Goal: Find contact information: Find contact information

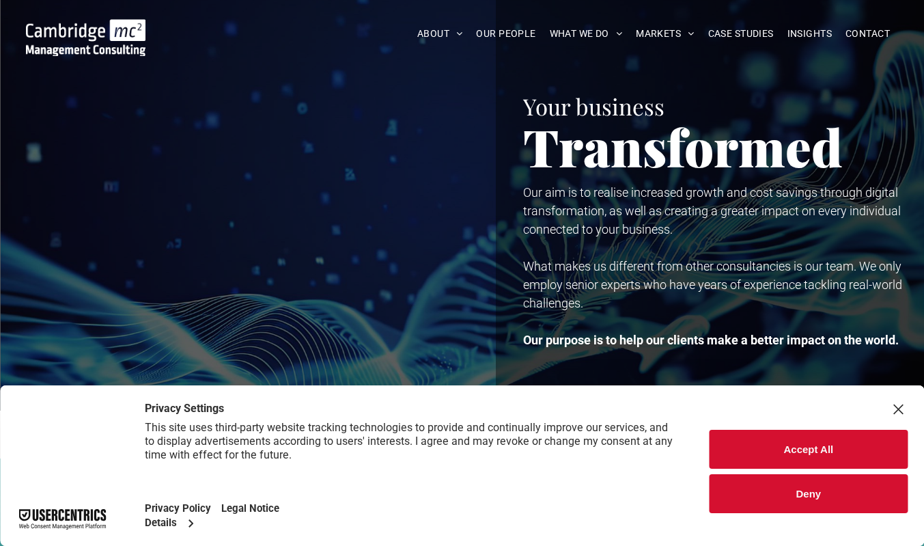
click at [880, 451] on button "Accept All" at bounding box center [809, 449] width 198 height 39
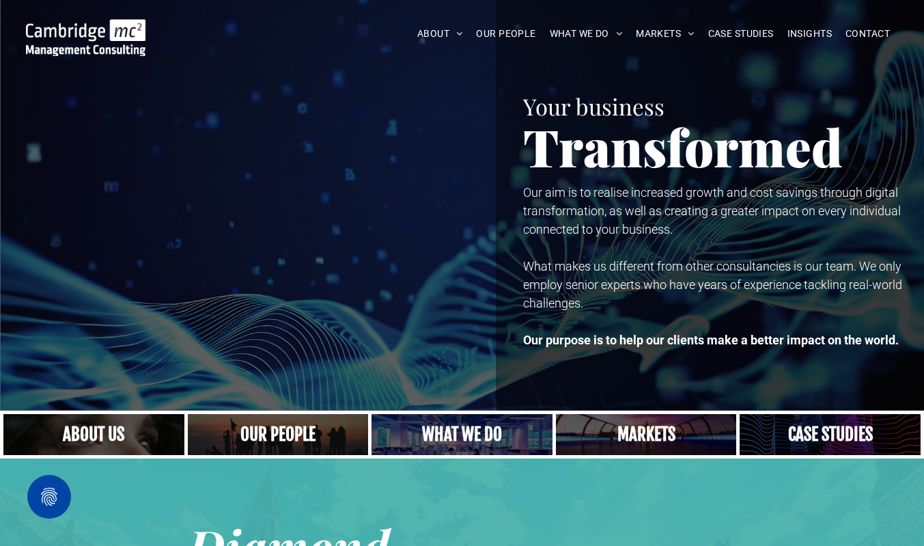
click at [458, 161] on span "CAREERS" at bounding box center [452, 159] width 43 height 14
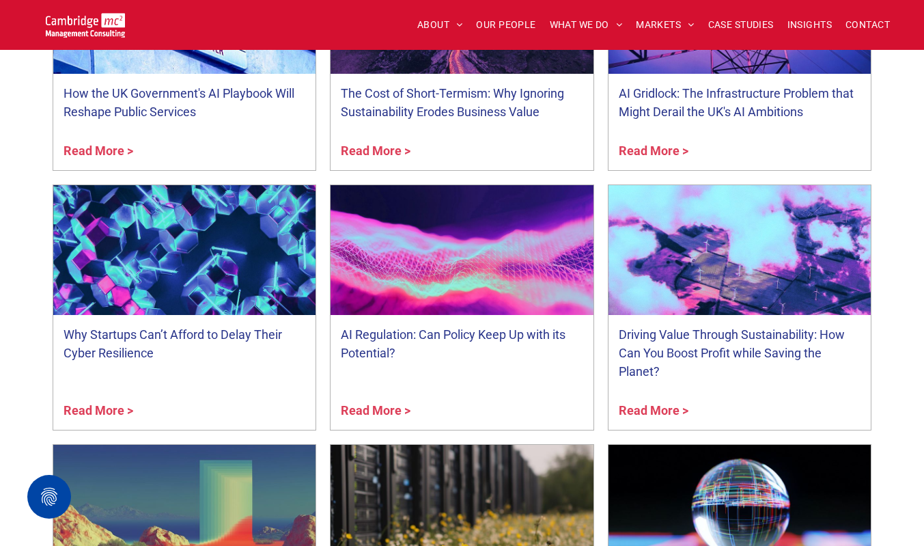
scroll to position [615, 0]
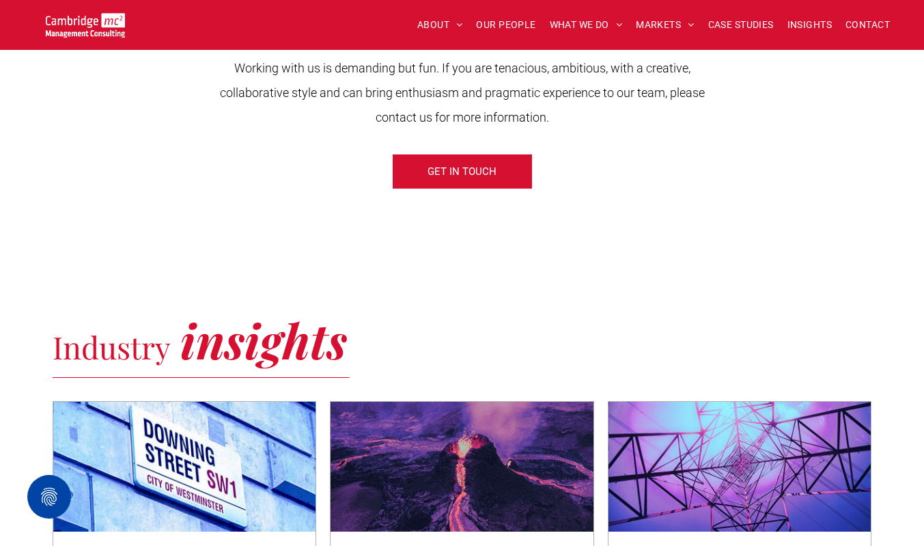
click at [460, 173] on span "GET IN TOUCH" at bounding box center [462, 171] width 69 height 34
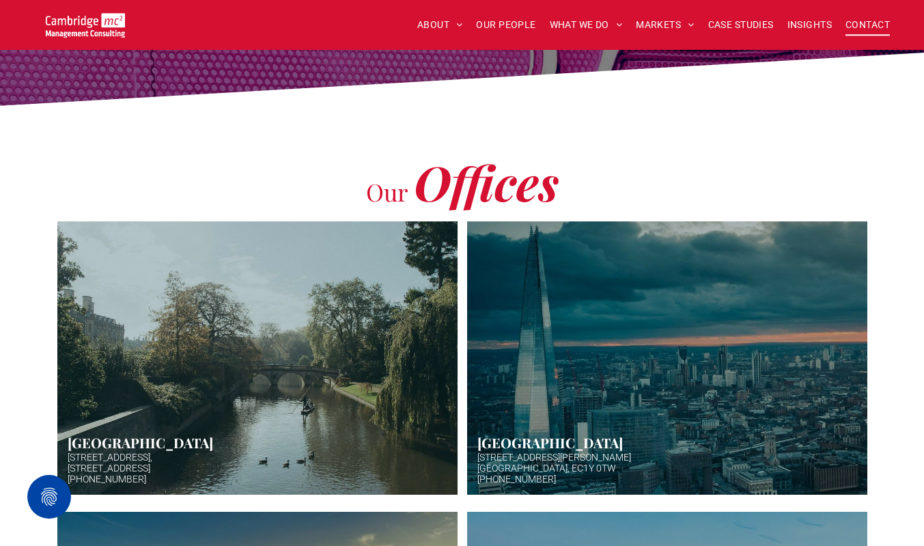
scroll to position [273, 0]
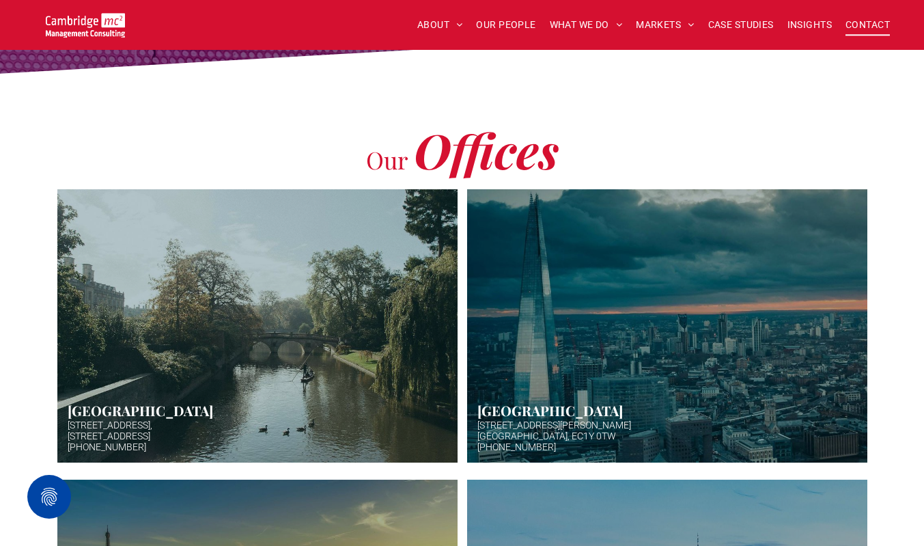
click at [292, 326] on link "Hazy afternoon photo of river and bridge in Cambridge. Punt boat in middle-dist…" at bounding box center [257, 325] width 400 height 273
